Goal: Task Accomplishment & Management: Use online tool/utility

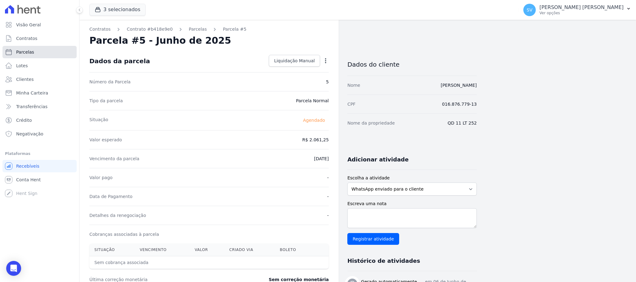
click at [24, 51] on span "Parcelas" at bounding box center [25, 52] width 18 height 6
select select
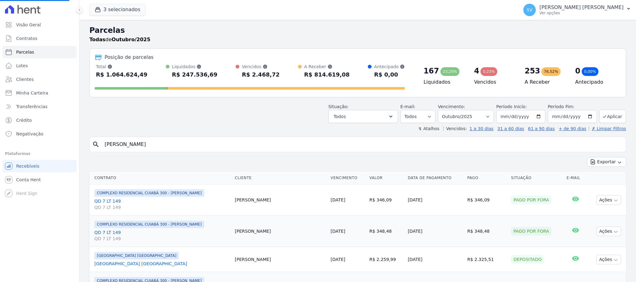
drag, startPoint x: 174, startPoint y: 144, endPoint x: 188, endPoint y: 147, distance: 14.2
click at [174, 144] on input "[PERSON_NAME]" at bounding box center [362, 144] width 522 height 12
select select
click at [61, 131] on div "Visão Geral Contratos [GEOGRAPHIC_DATA] Lotes Clientes Minha Carteira Transferê…" at bounding box center [318, 141] width 636 height 282
click at [152, 145] on input "search" at bounding box center [362, 144] width 522 height 12
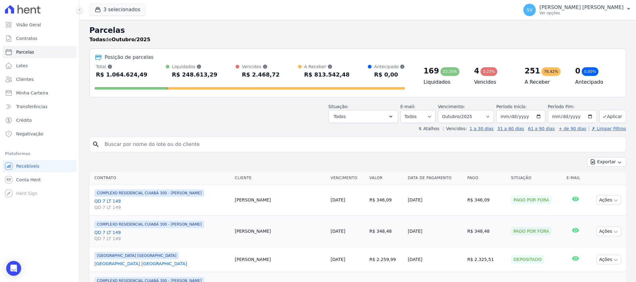
paste input "HAYSSA [PERSON_NAME]"
type input "HAYSSA [PERSON_NAME]"
select select
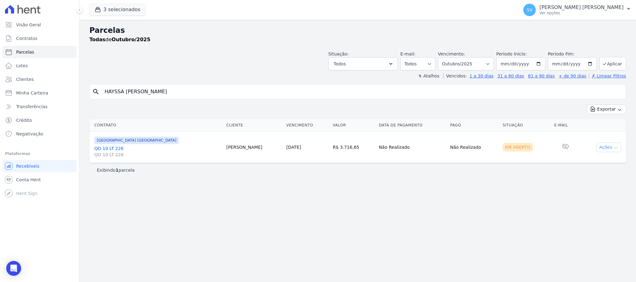
click at [604, 147] on button "Ações" at bounding box center [608, 148] width 25 height 10
click at [593, 162] on link "Ver boleto" at bounding box center [606, 161] width 60 height 11
